Goal: Task Accomplishment & Management: Complete application form

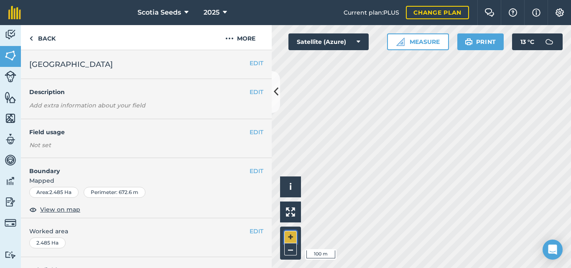
click at [290, 238] on button "+" at bounding box center [290, 237] width 13 height 13
click at [31, 37] on img at bounding box center [31, 38] width 4 height 10
click at [8, 38] on img at bounding box center [11, 34] width 12 height 13
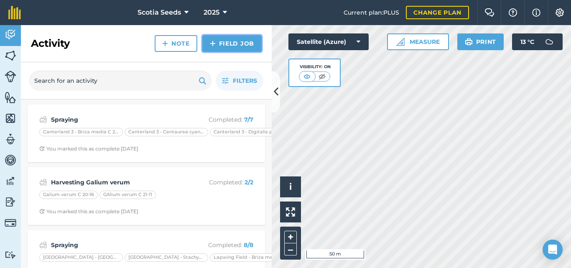
click at [227, 41] on link "Field Job" at bounding box center [231, 43] width 59 height 17
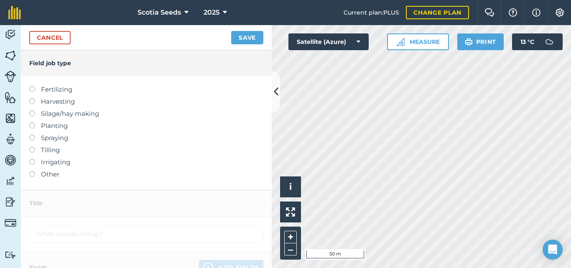
click at [31, 98] on label at bounding box center [35, 98] width 12 height 0
type input "Harvesting"
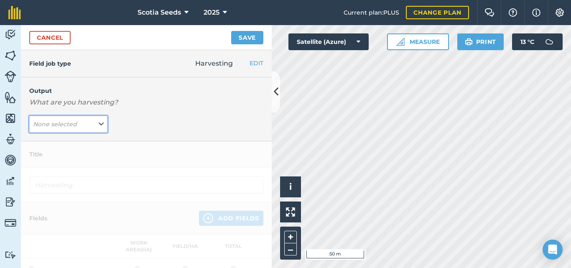
click at [48, 120] on span "None selected" at bounding box center [56, 124] width 46 height 9
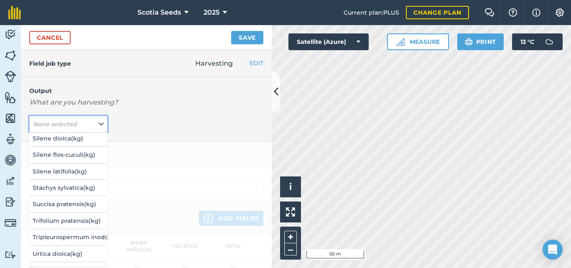
scroll to position [896, 0]
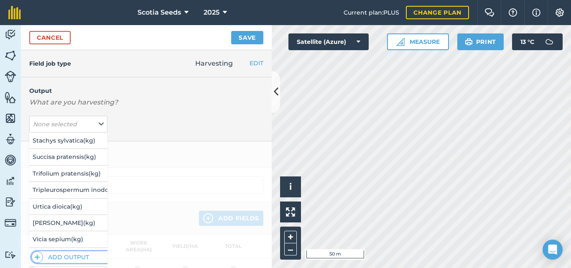
click at [50, 253] on button "Add Output" at bounding box center [69, 257] width 76 height 12
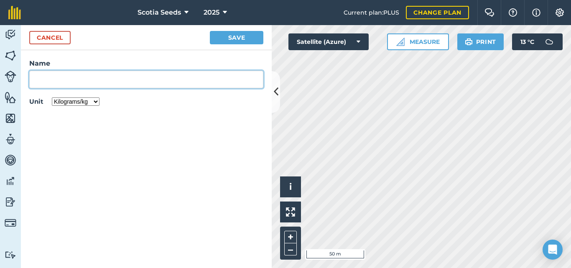
click at [92, 83] on input "Name" at bounding box center [146, 80] width 234 height 18
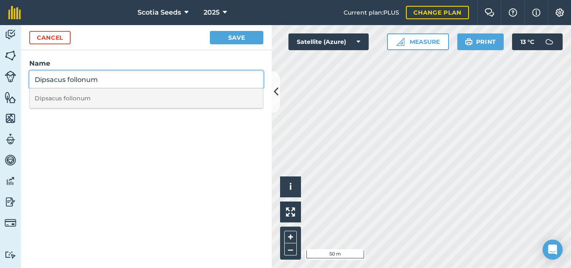
type input "Dipsacus follonum"
click at [84, 95] on li "Dipsacus follonum" at bounding box center [146, 99] width 233 height 20
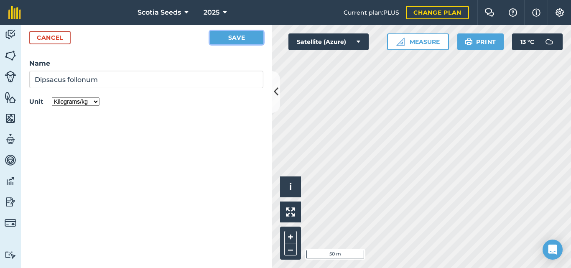
click at [221, 42] on button "Save" at bounding box center [237, 37] width 54 height 13
click at [97, 102] on select "Kilograms/kg Metric tonnes/t Litres/L Pounds/lb Imperial tons/t Gallons/gal Bus…" at bounding box center [76, 101] width 48 height 8
click at [52, 97] on select "Kilograms/kg Metric tonnes/t Litres/L Pounds/lb Imperial tons/t Gallons/gal Bus…" at bounding box center [76, 101] width 48 height 8
click at [227, 43] on button "Save" at bounding box center [237, 37] width 54 height 13
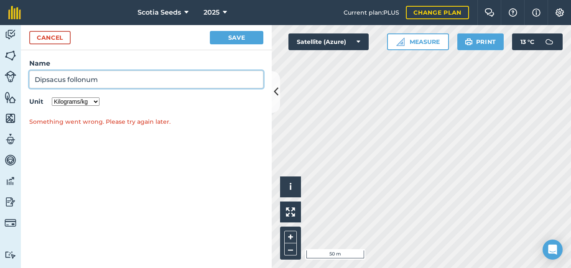
click at [140, 75] on input "Dipsacus follonum" at bounding box center [146, 80] width 234 height 18
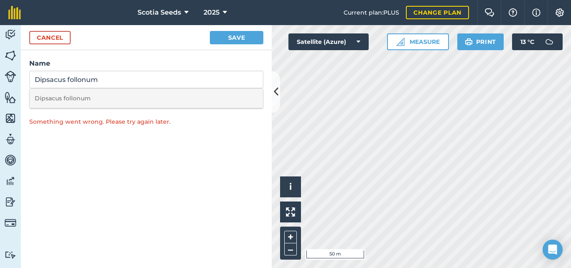
click at [109, 102] on li "Dipsacus follonum" at bounding box center [146, 99] width 233 height 20
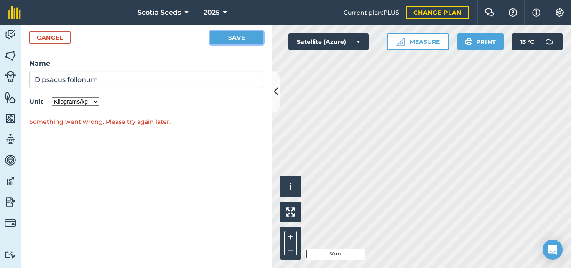
click at [218, 42] on button "Save" at bounding box center [237, 37] width 54 height 13
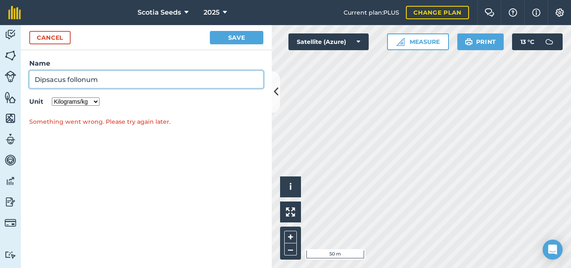
click at [115, 79] on input "Dipsacus follonum" at bounding box center [146, 80] width 234 height 18
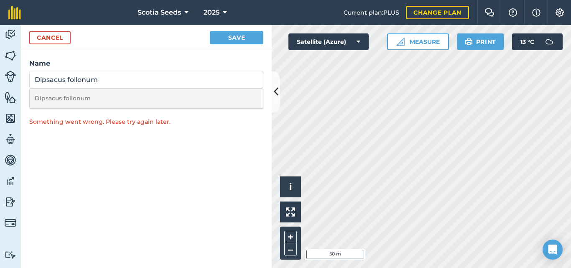
click at [62, 100] on li "Dipsacus follonum" at bounding box center [146, 99] width 233 height 20
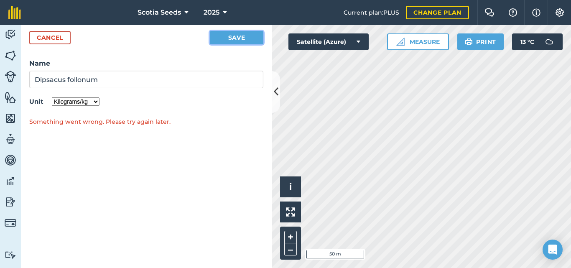
click at [244, 34] on button "Save" at bounding box center [237, 37] width 54 height 13
click at [15, 32] on img at bounding box center [11, 34] width 12 height 13
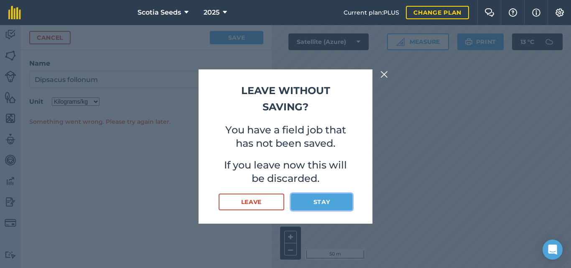
click at [312, 202] on button "Stay" at bounding box center [321, 202] width 61 height 17
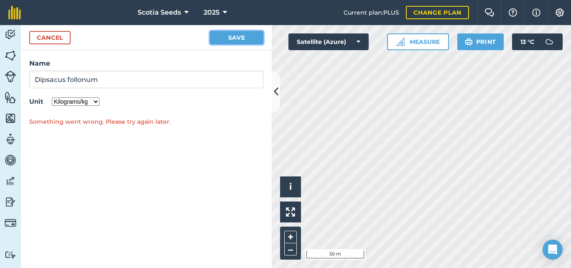
click at [239, 31] on button "Save" at bounding box center [237, 37] width 54 height 13
click at [238, 31] on button "Save" at bounding box center [237, 37] width 54 height 13
click at [51, 37] on button "Cancel" at bounding box center [49, 37] width 41 height 13
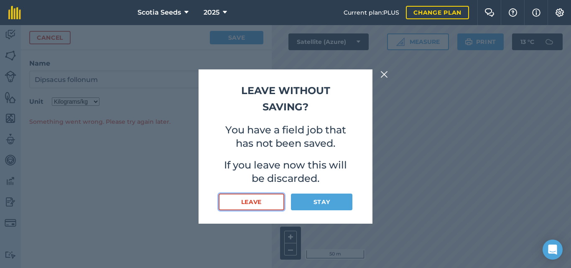
click at [256, 204] on button "Leave" at bounding box center [252, 202] width 66 height 17
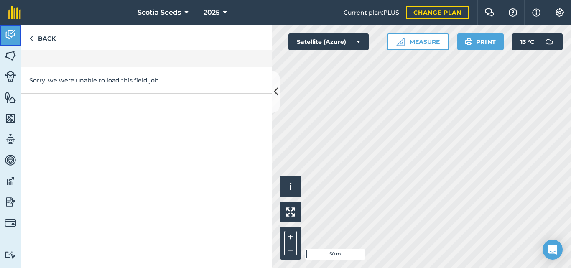
click at [14, 36] on img at bounding box center [11, 34] width 12 height 13
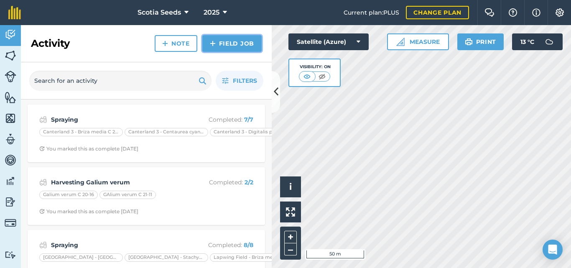
click at [233, 45] on link "Field Job" at bounding box center [231, 43] width 59 height 17
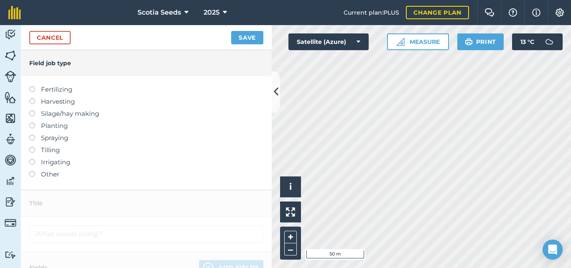
click at [32, 98] on label at bounding box center [35, 98] width 12 height 0
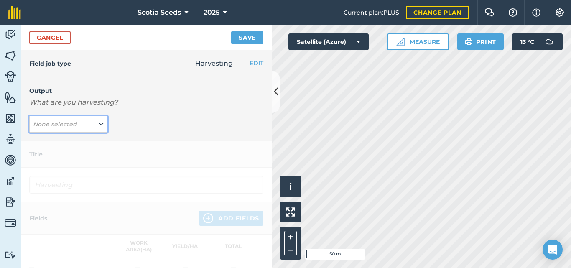
click at [99, 124] on icon at bounding box center [101, 124] width 5 height 9
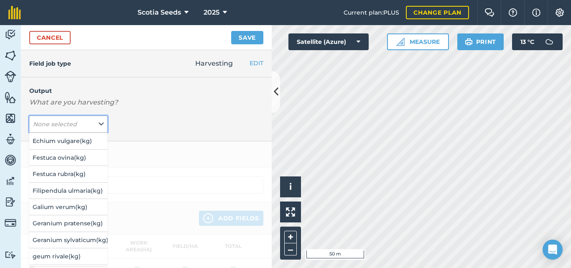
scroll to position [324, 0]
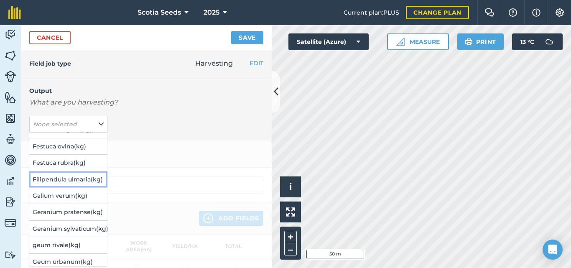
click at [75, 179] on button "Filipendula ulmaria ( kg )" at bounding box center [68, 179] width 78 height 16
type input "Harvesting Filipendula ulmaria"
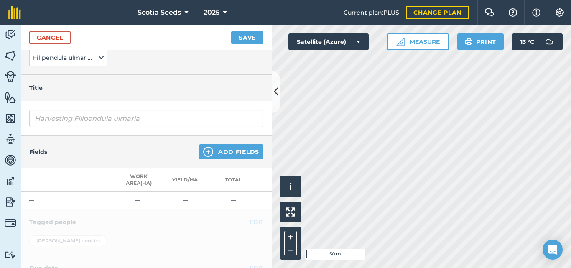
scroll to position [69, 0]
click at [229, 154] on button "Add Fields" at bounding box center [231, 149] width 64 height 15
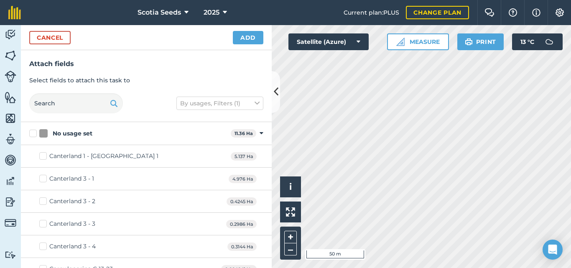
checkbox input "true"
checkbox input "false"
checkbox input "true"
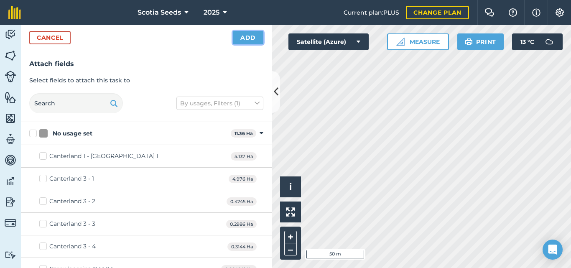
click at [245, 40] on button "Add" at bounding box center [248, 37] width 31 height 13
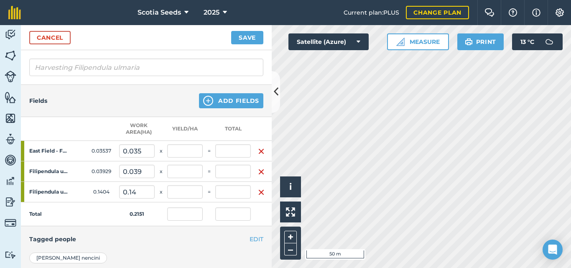
scroll to position [119, 0]
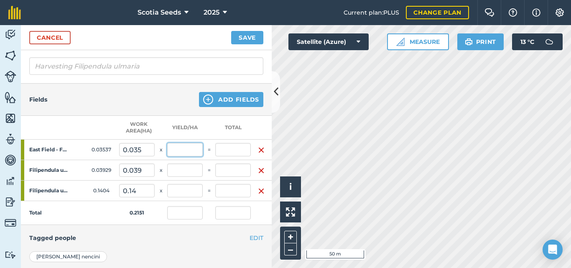
click at [187, 151] on input "text" at bounding box center [185, 149] width 36 height 13
type input "10"
click at [231, 31] on button "Save" at bounding box center [247, 37] width 32 height 13
type input "1.645"
type input "0.354"
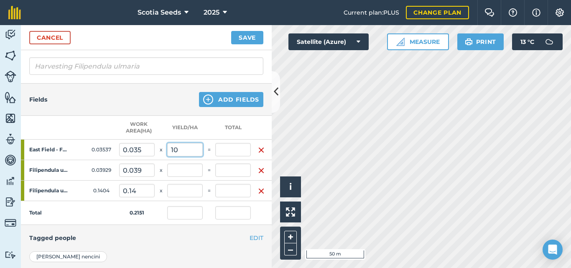
type input "0.354"
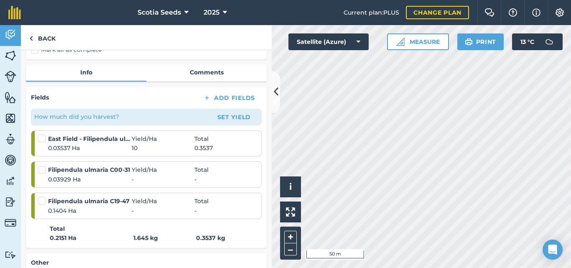
scroll to position [92, 0]
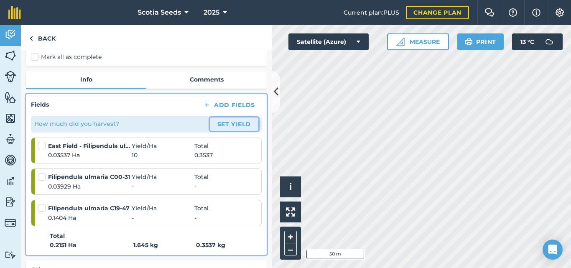
click at [227, 126] on button "Set Yield" at bounding box center [234, 124] width 49 height 13
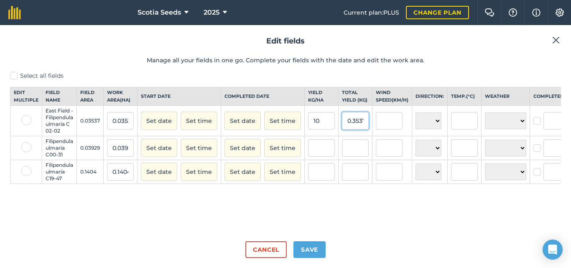
scroll to position [0, 3]
drag, startPoint x: 346, startPoint y: 128, endPoint x: 363, endPoint y: 127, distance: 17.2
click at [363, 127] on input "0.3537" at bounding box center [355, 121] width 27 height 18
type input "5"
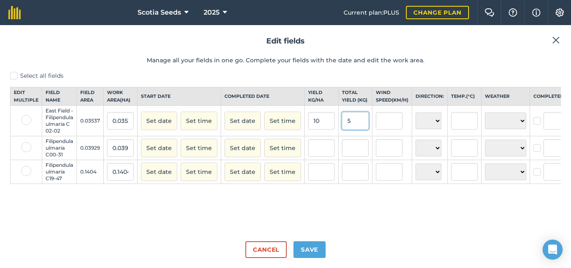
click at [141, 112] on button "Set date" at bounding box center [159, 121] width 36 height 18
type input "141.3627367825841"
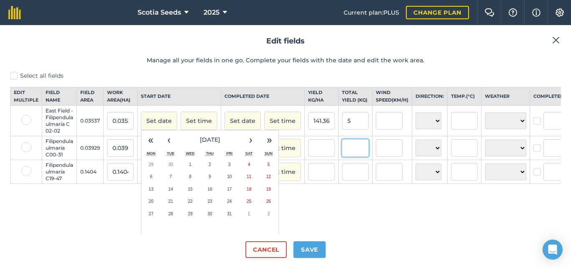
click at [353, 151] on input "text" at bounding box center [355, 148] width 27 height 18
type input "5"
type input "127.25884448969204"
click at [353, 174] on input "text" at bounding box center [355, 172] width 27 height 18
type input "5"
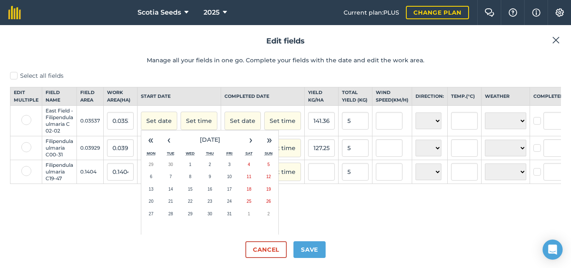
type input "35.612535612535616"
click at [359, 198] on div "Select all fields Edit multiple Field name Field Area Work area ( Ha ) Start da…" at bounding box center [285, 153] width 551 height 163
drag, startPoint x: 353, startPoint y: 180, endPoint x: 348, endPoint y: 179, distance: 5.1
click at [348, 179] on input "5" at bounding box center [355, 172] width 27 height 18
type input "10"
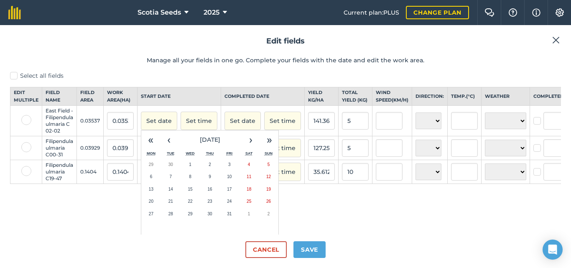
type input "71.22507122507123"
click at [353, 204] on div "Select all fields Edit multiple Field name Field Area Work area ( Ha ) Start da…" at bounding box center [285, 153] width 551 height 163
drag, startPoint x: 355, startPoint y: 180, endPoint x: 348, endPoint y: 180, distance: 7.5
click at [348, 180] on input "10" at bounding box center [355, 172] width 27 height 18
type input "20"
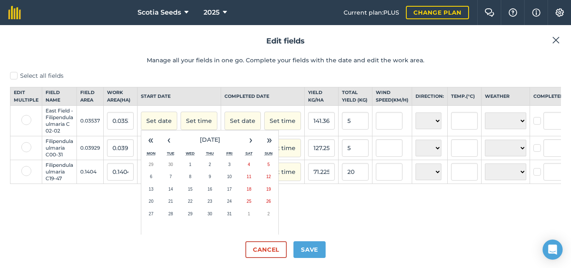
type input "142.45014245014247"
click at [359, 204] on div "Select all fields Edit multiple Field name Field Area Work area ( Ha ) Start da…" at bounding box center [285, 153] width 551 height 163
drag, startPoint x: 354, startPoint y: 179, endPoint x: 348, endPoint y: 179, distance: 5.9
click at [348, 179] on input "20" at bounding box center [355, 172] width 27 height 18
type input "18"
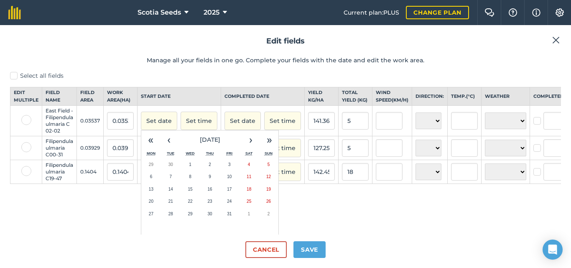
type input "128.2051282051282"
click at [350, 200] on div "Select all fields Edit multiple Field name Field Area Work area ( Ha ) Start da…" at bounding box center [285, 153] width 551 height 163
drag, startPoint x: 353, startPoint y: 131, endPoint x: 348, endPoint y: 130, distance: 5.9
click at [348, 130] on input "5" at bounding box center [355, 121] width 27 height 18
type input "4"
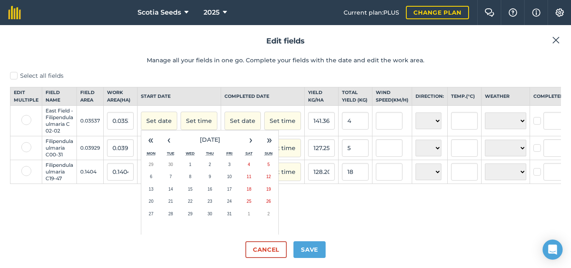
type input "113.0901894260673"
click at [389, 199] on div "Select all fields Edit multiple Field name Field Area Work area ( Ha ) Start da…" at bounding box center [285, 153] width 551 height 163
click at [306, 254] on button "Save" at bounding box center [310, 249] width 32 height 17
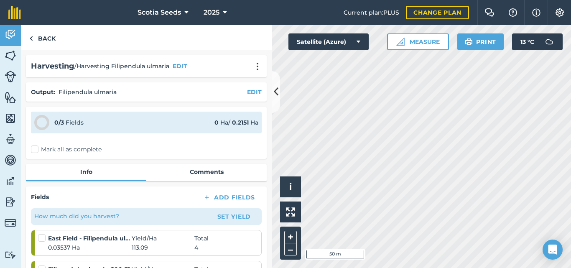
click at [33, 150] on label "Mark all as complete" at bounding box center [66, 149] width 71 height 9
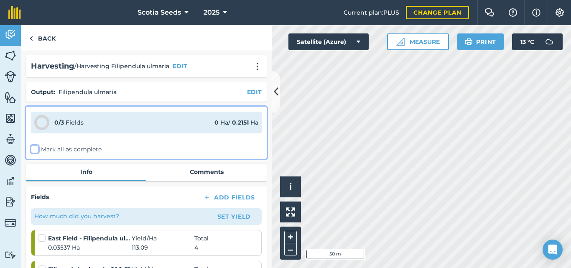
click at [33, 150] on input "Mark all as complete" at bounding box center [33, 147] width 5 height 5
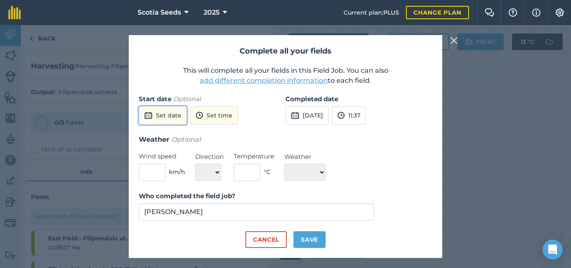
click at [170, 120] on button "Set date" at bounding box center [163, 115] width 48 height 18
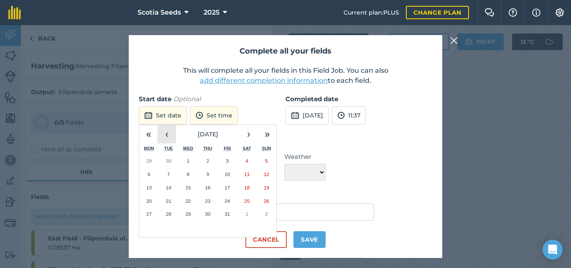
click at [169, 138] on button "‹" at bounding box center [167, 134] width 18 height 18
click at [153, 211] on button "29" at bounding box center [149, 213] width 20 height 13
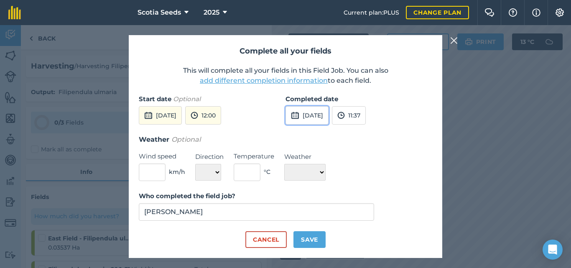
click at [313, 115] on button "[DATE]" at bounding box center [307, 115] width 43 height 18
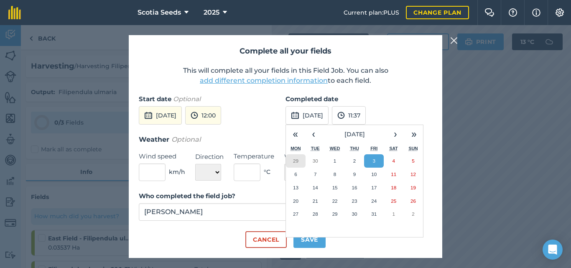
click at [297, 161] on abbr "29" at bounding box center [295, 160] width 5 height 5
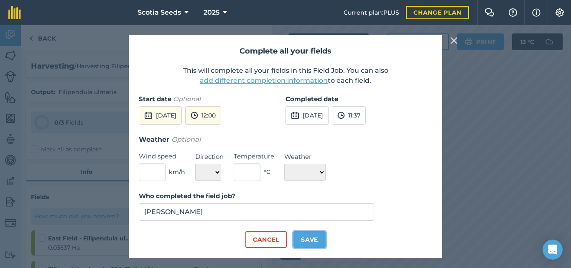
click at [309, 235] on button "Save" at bounding box center [310, 239] width 32 height 17
checkbox input "true"
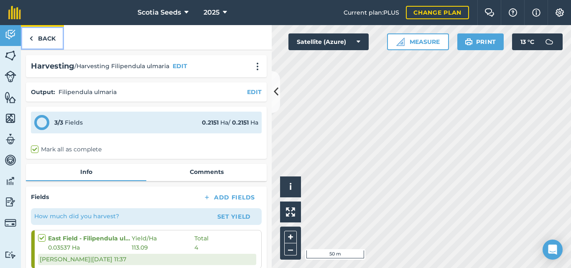
click at [47, 41] on link "Back" at bounding box center [42, 37] width 43 height 25
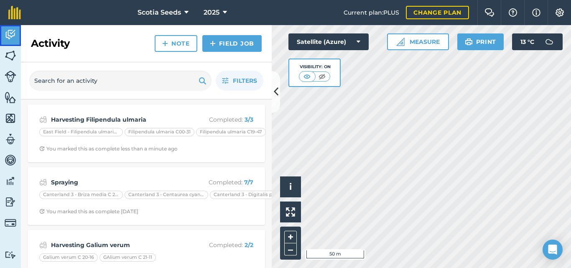
click at [10, 41] on link "Activity" at bounding box center [10, 35] width 21 height 21
click at [230, 43] on link "Field Job" at bounding box center [231, 43] width 59 height 17
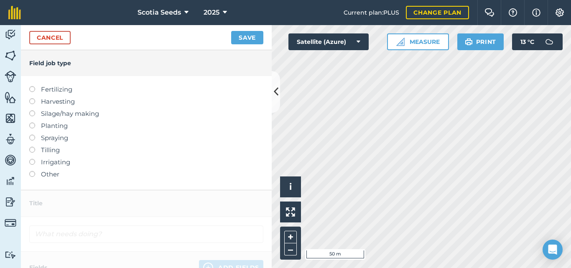
click at [31, 98] on label at bounding box center [35, 98] width 12 height 0
type input "Harvesting"
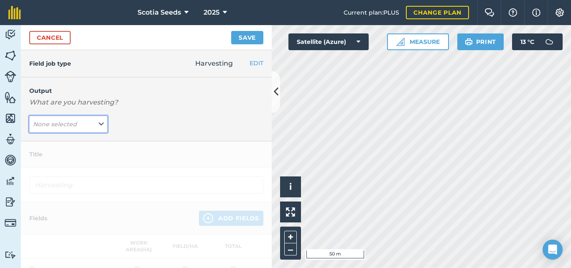
click at [99, 123] on icon at bounding box center [101, 124] width 5 height 9
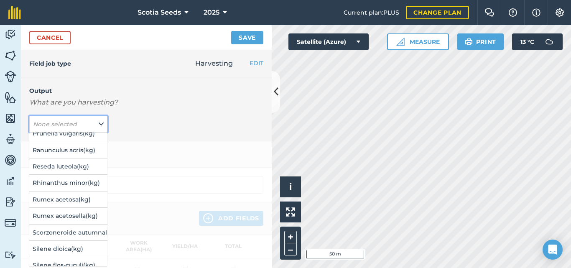
scroll to position [896, 0]
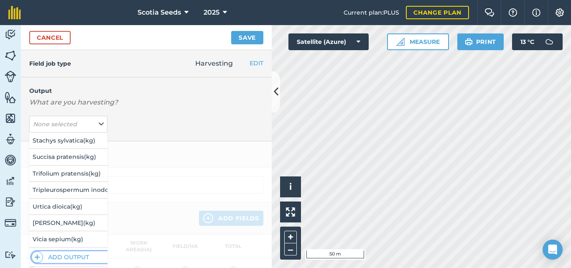
click at [76, 251] on button "Add Output" at bounding box center [69, 257] width 76 height 12
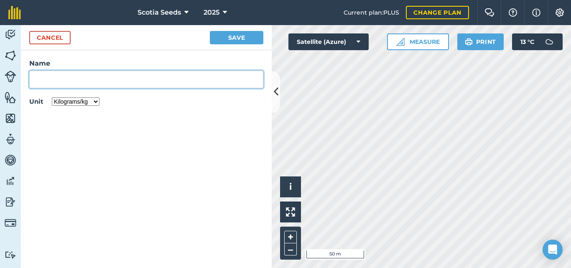
click at [74, 82] on input "Name" at bounding box center [146, 80] width 234 height 18
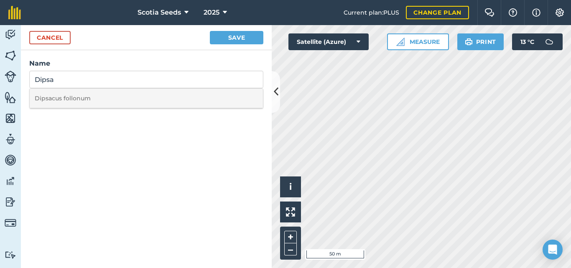
click at [71, 95] on li "Dipsacus follonum" at bounding box center [146, 99] width 233 height 20
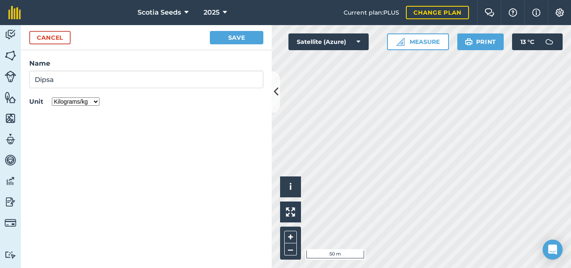
type input "Dipsacus follonum"
click at [220, 33] on button "Save" at bounding box center [237, 37] width 54 height 13
click at [59, 41] on button "Cancel" at bounding box center [49, 37] width 41 height 13
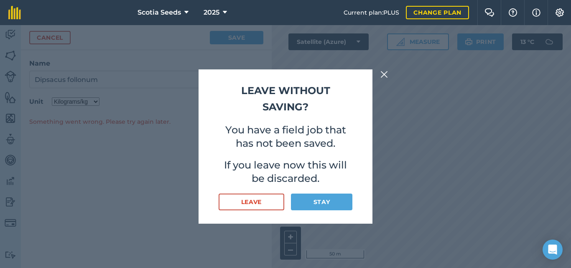
click at [236, 210] on div "Leave without saving? You have a field job that has not been saved. If you leav…" at bounding box center [286, 146] width 174 height 154
click at [236, 205] on button "Leave" at bounding box center [252, 202] width 66 height 17
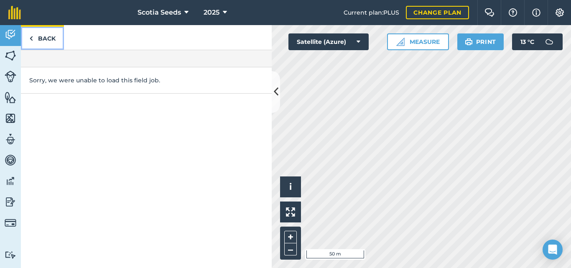
click at [34, 38] on link "Back" at bounding box center [42, 37] width 43 height 25
